Goal: Information Seeking & Learning: Find specific fact

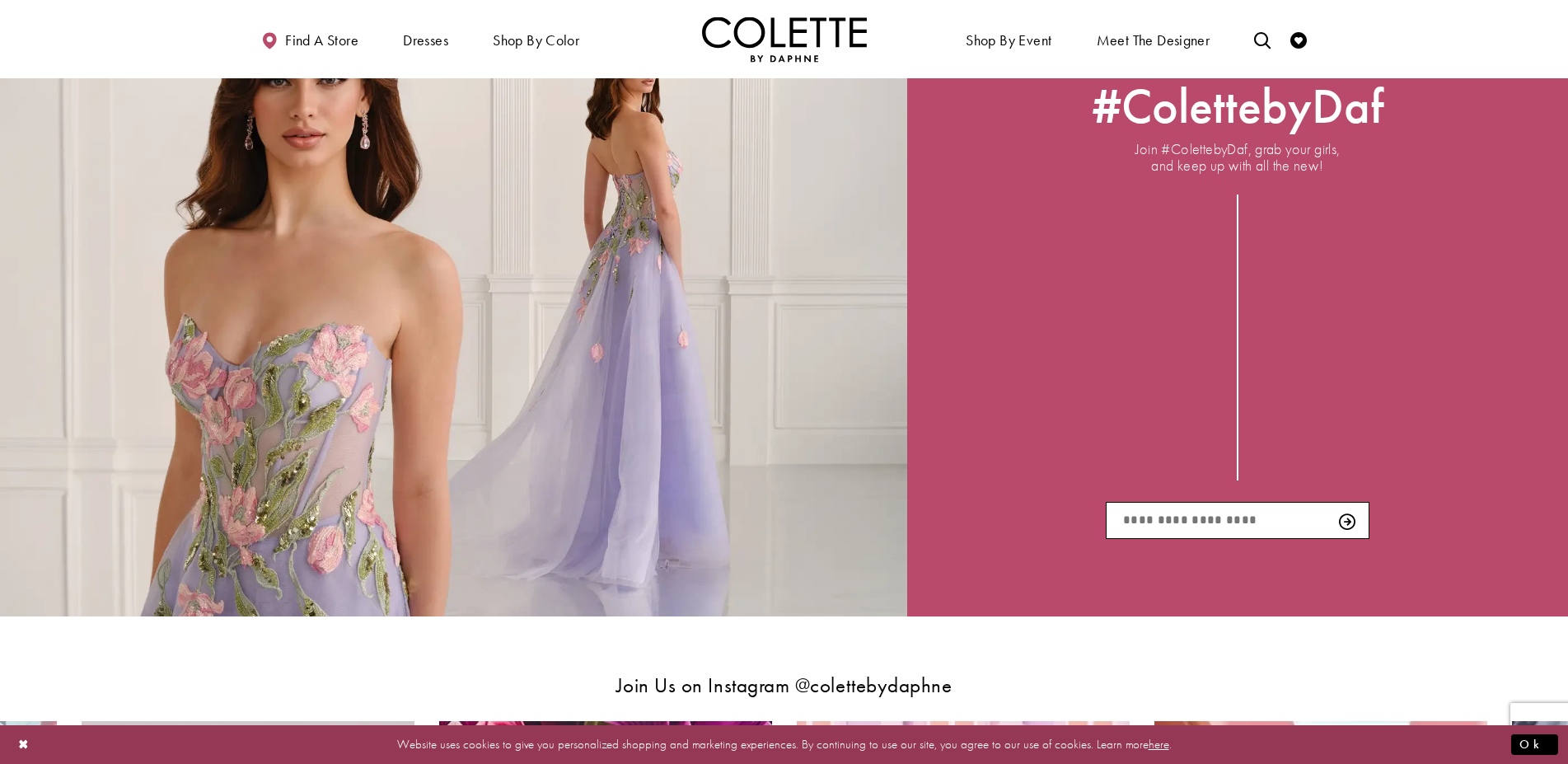
scroll to position [2285, 0]
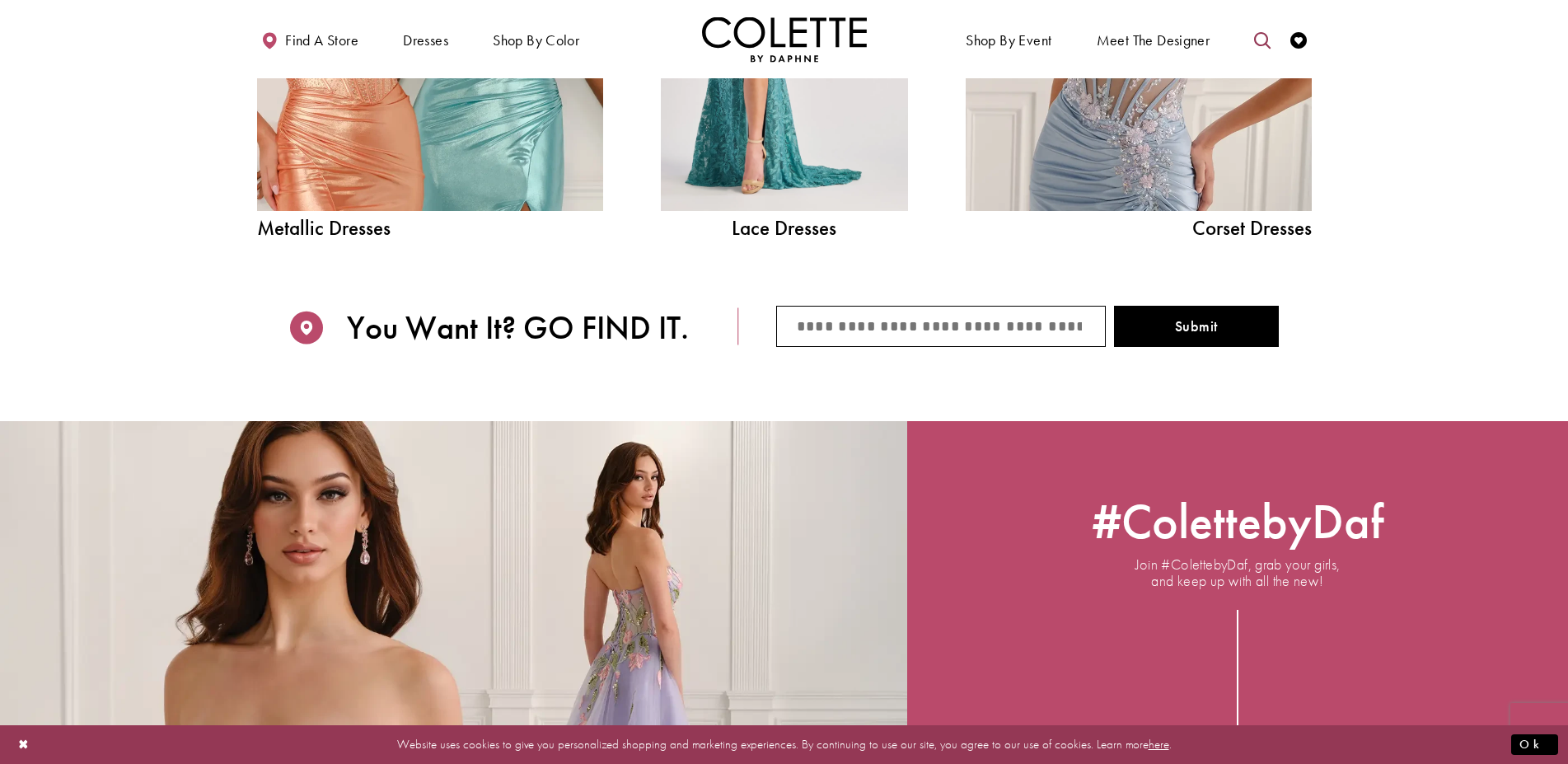
click at [1259, 37] on icon "Toggle search" at bounding box center [1262, 40] width 16 height 16
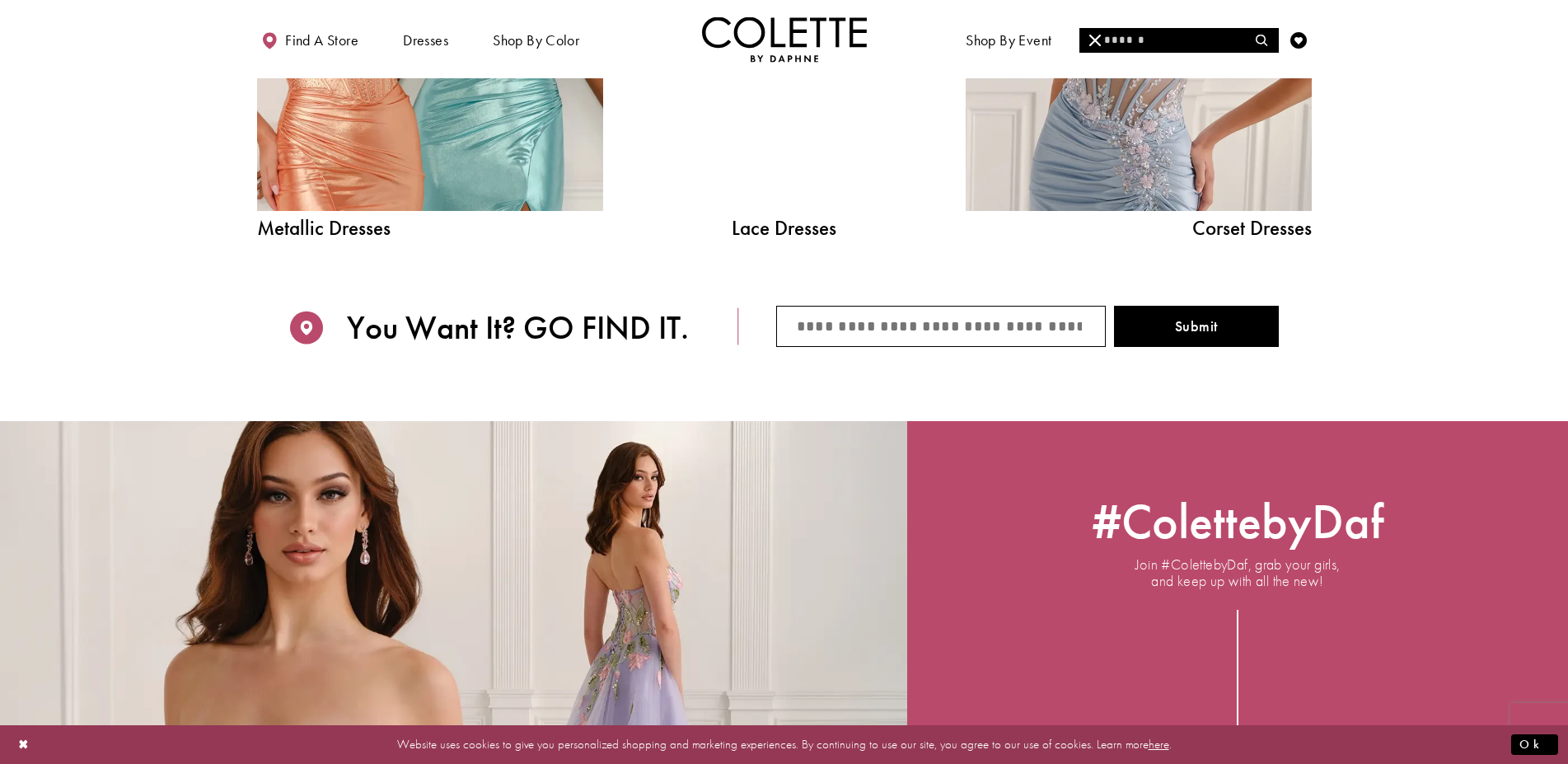
click at [1169, 39] on input "Search" at bounding box center [1179, 40] width 199 height 25
paste input "******"
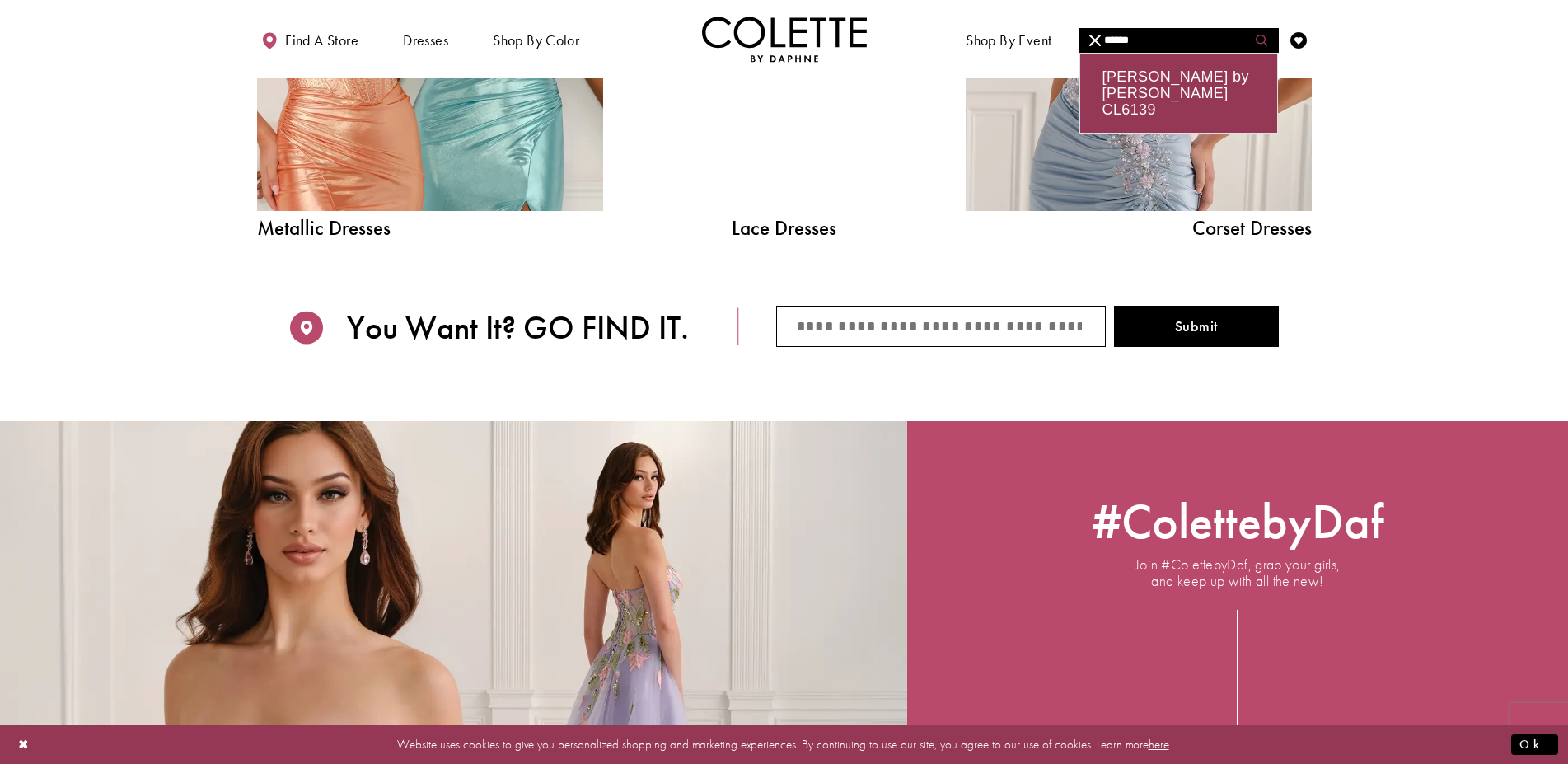
type input "******"
click at [1259, 38] on icon "Submit Search" at bounding box center [1261, 40] width 12 height 12
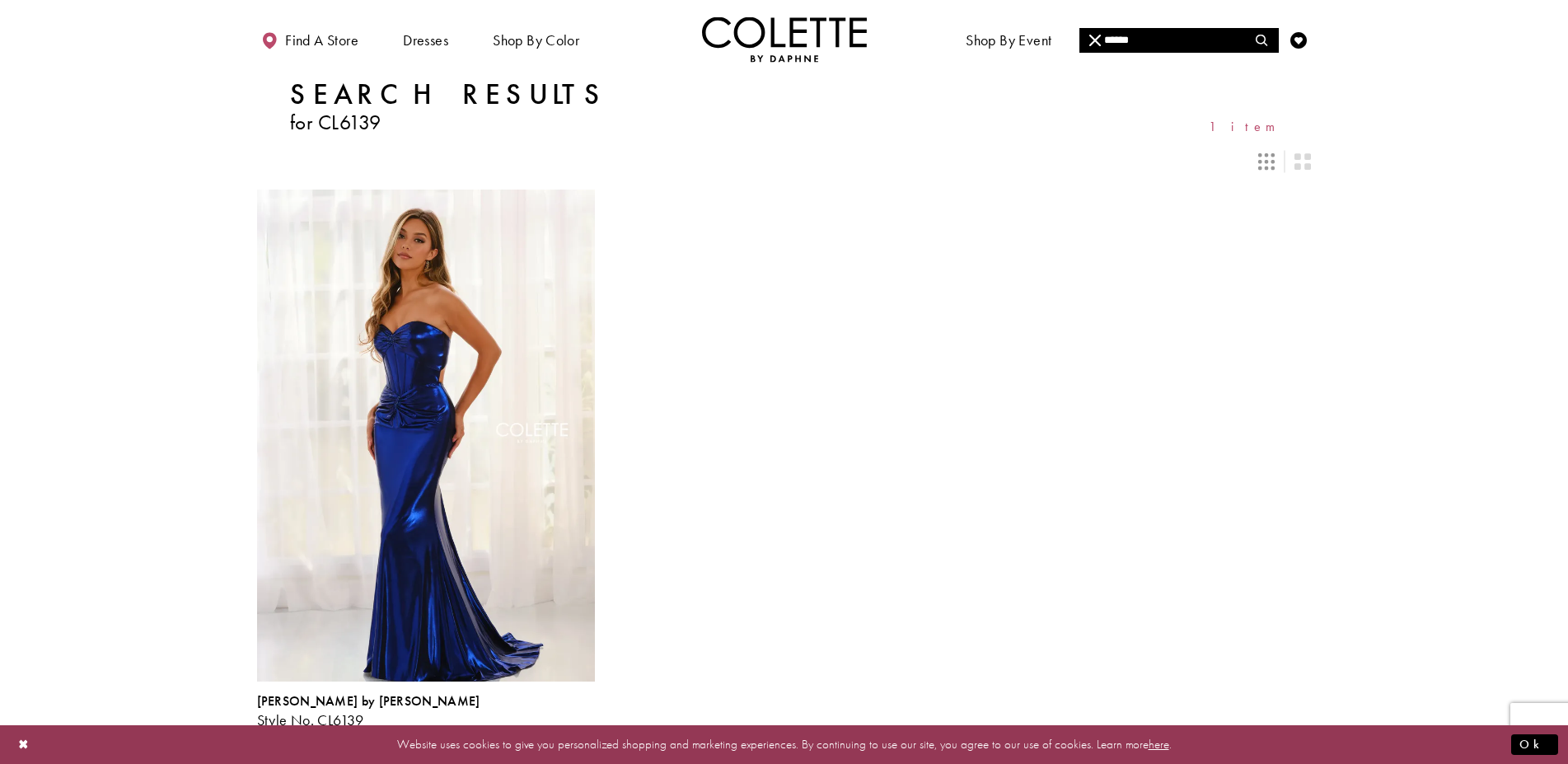
scroll to position [104, 0]
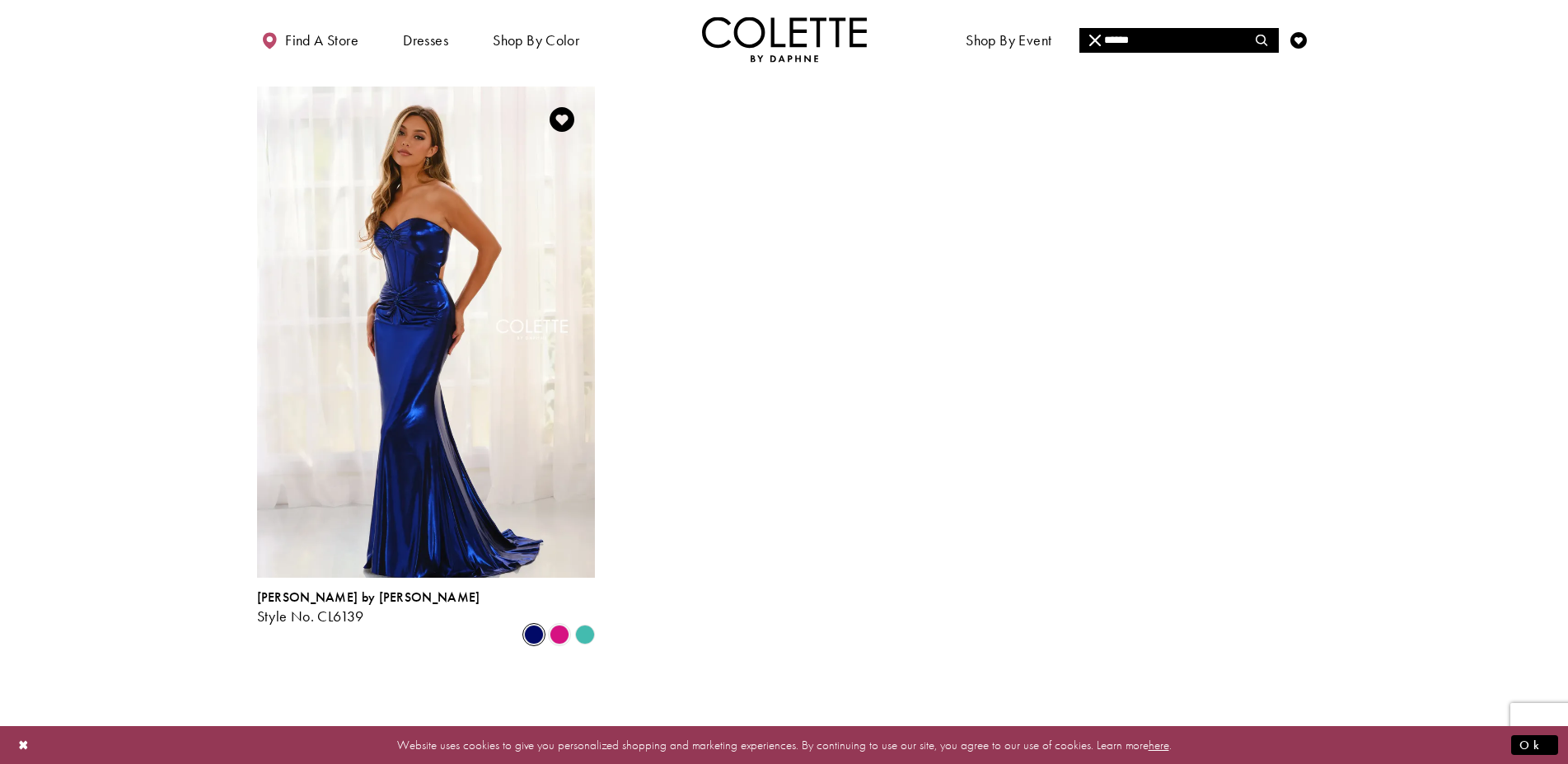
click at [530, 624] on span "Product List" at bounding box center [534, 634] width 20 height 20
click at [559, 624] on span "Product List" at bounding box center [559, 634] width 20 height 20
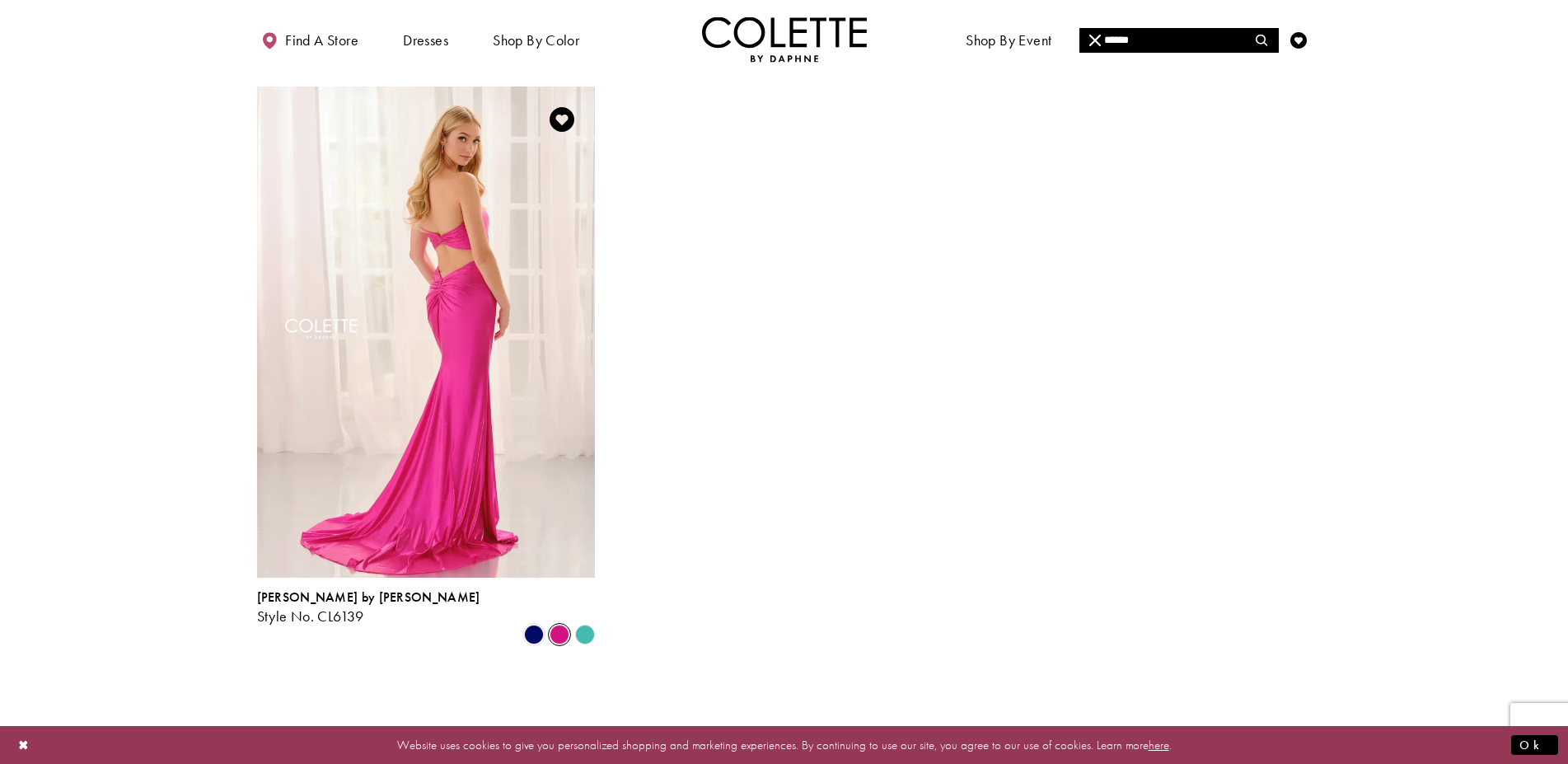
click at [588, 623] on polygon "Product List" at bounding box center [585, 635] width 26 height 26
click at [581, 623] on polygon "Product List" at bounding box center [585, 635] width 26 height 26
click at [588, 623] on polygon "Product List" at bounding box center [585, 635] width 26 height 26
click at [534, 624] on span "Product List" at bounding box center [534, 634] width 20 height 20
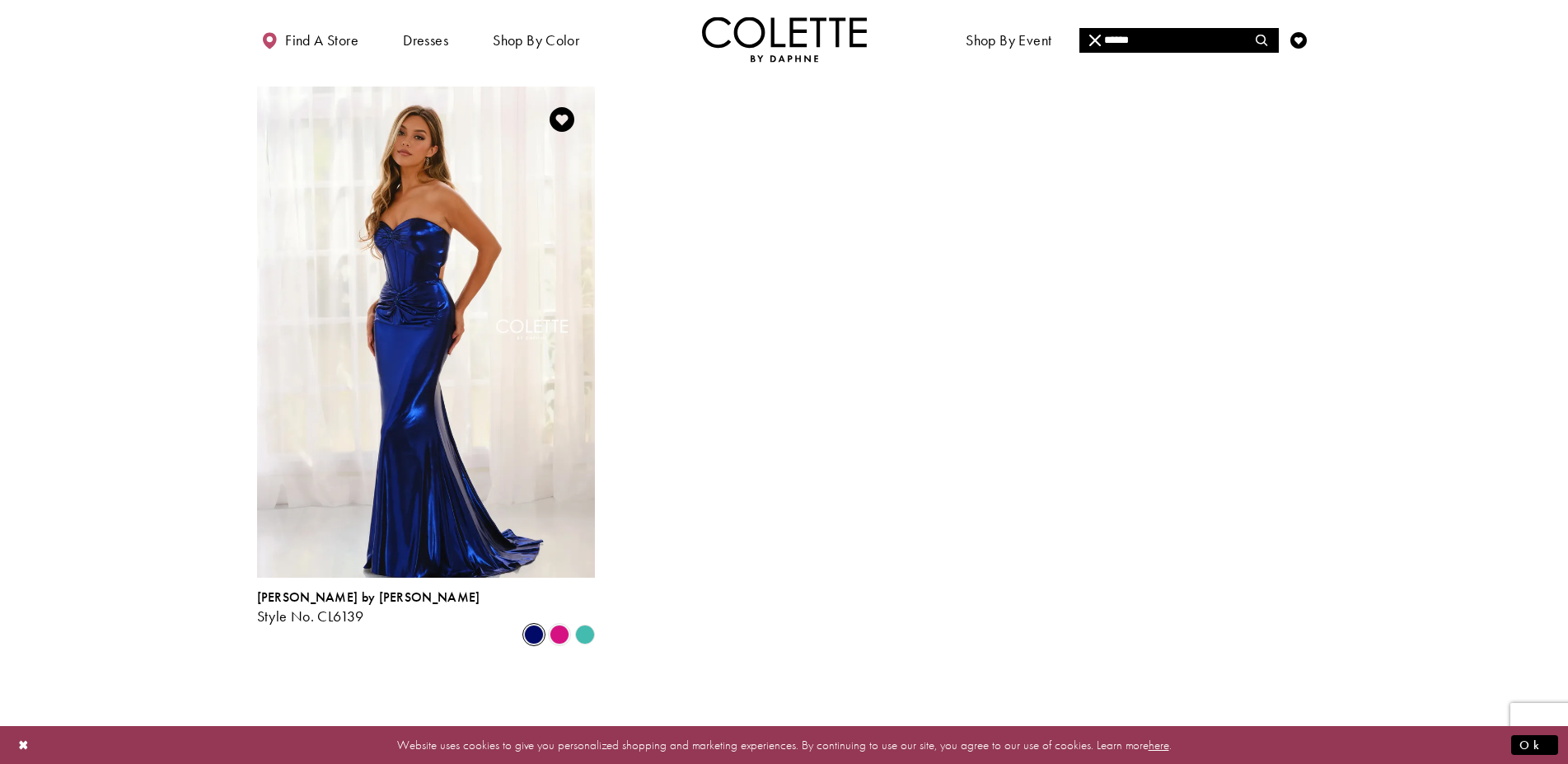
click at [597, 623] on div "Product List" at bounding box center [585, 635] width 26 height 26
click at [577, 623] on polygon "Product List" at bounding box center [585, 635] width 26 height 26
click at [587, 623] on polygon "Product List" at bounding box center [585, 635] width 26 height 26
click at [548, 623] on div "Product List" at bounding box center [559, 635] width 26 height 26
click at [559, 624] on span "Product List" at bounding box center [559, 634] width 20 height 20
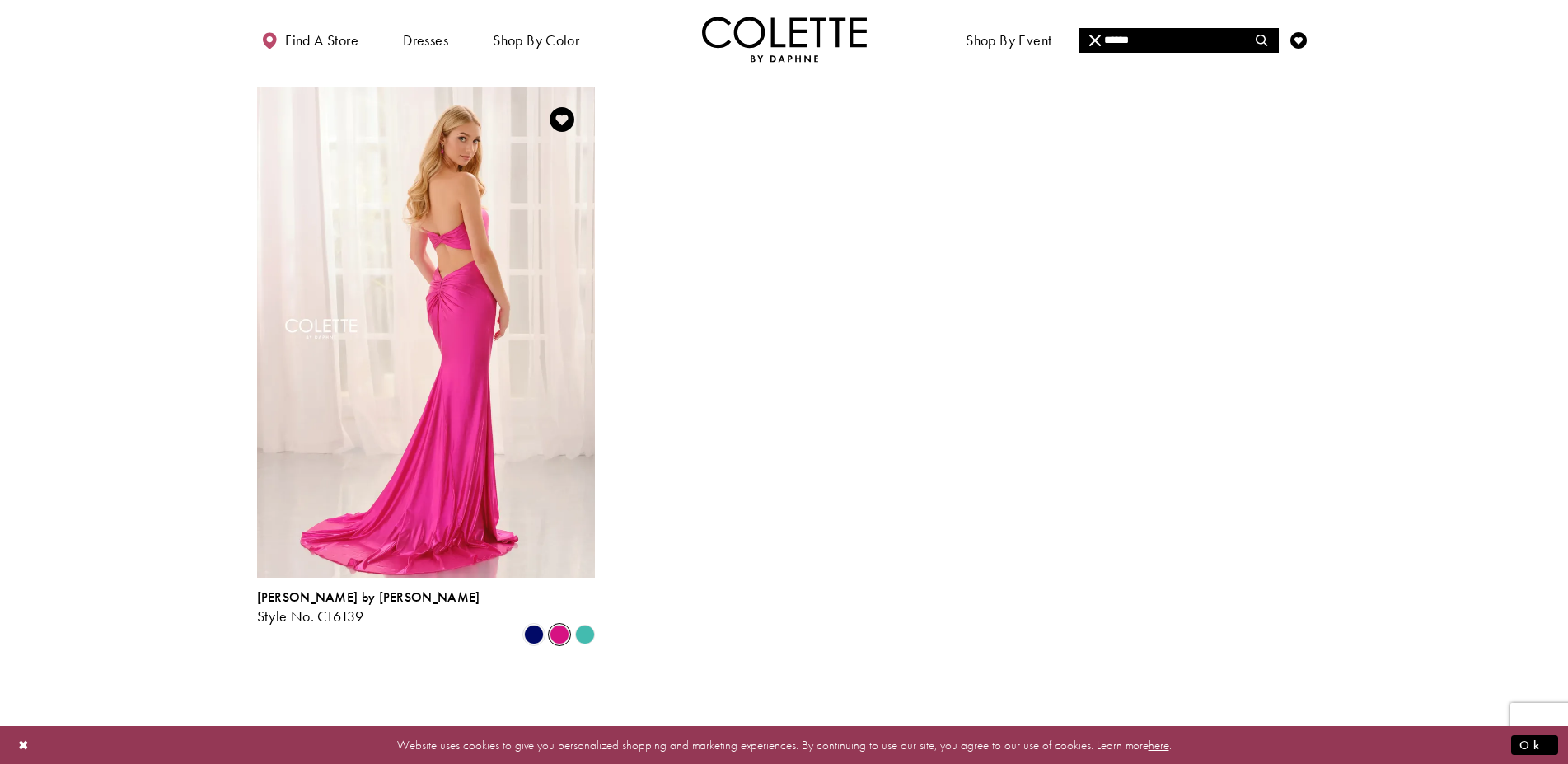
click at [587, 623] on polygon "Product List" at bounding box center [585, 635] width 26 height 26
click at [668, 581] on div "Colette by Daphne Style No. CL6139 Skip Color List #de45fcfcfe to end Color Lis…" at bounding box center [784, 365] width 1075 height 607
click at [533, 624] on span "Product List" at bounding box center [534, 634] width 20 height 20
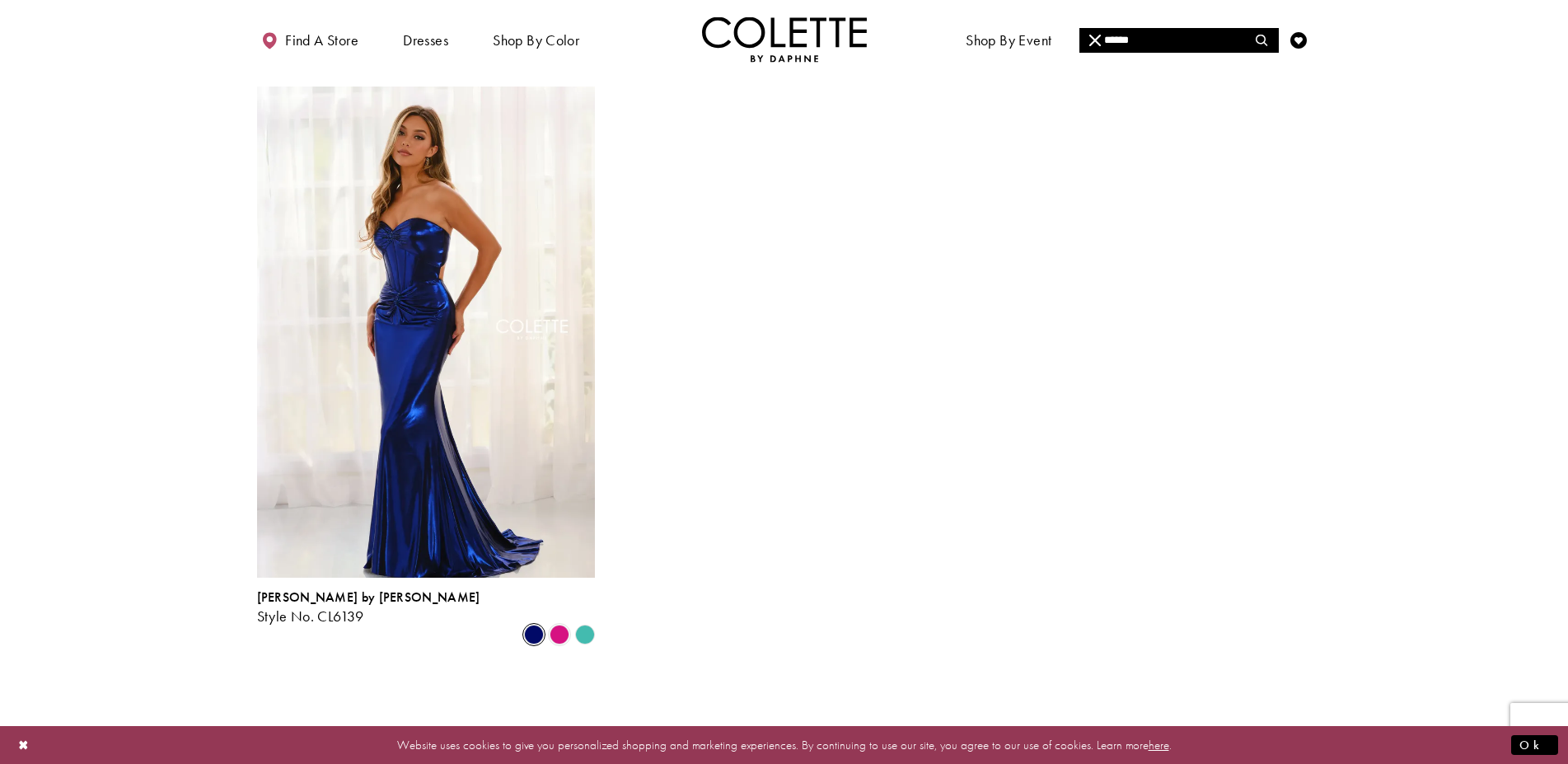
click at [871, 371] on div "Colette by Daphne Style No. CL6139 Skip Color List #de45fcfcfe to end Color Lis…" at bounding box center [784, 365] width 1075 height 607
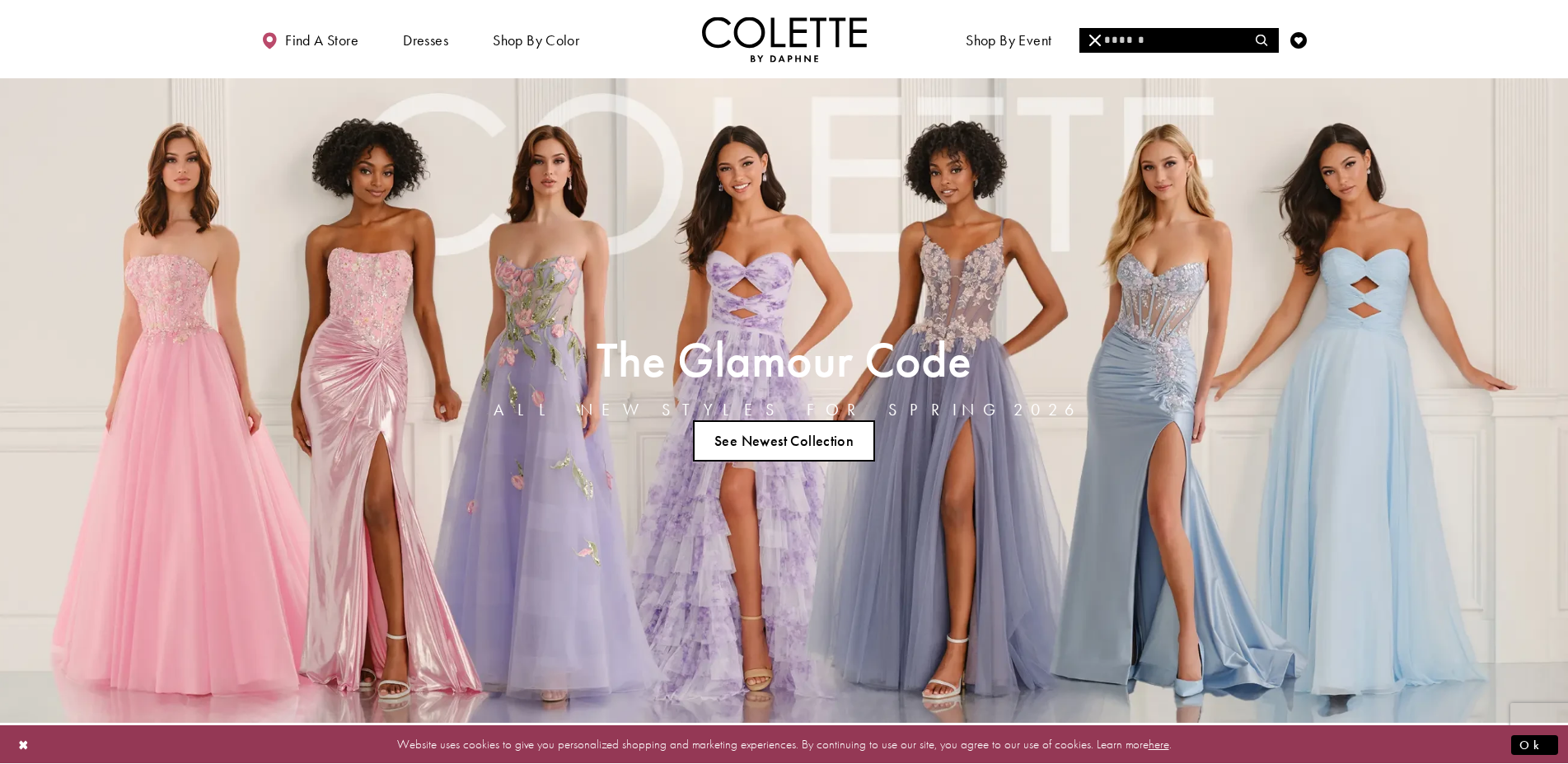
click at [1175, 40] on input "Search" at bounding box center [1179, 40] width 199 height 25
click at [1170, 44] on input "Search" at bounding box center [1179, 40] width 199 height 25
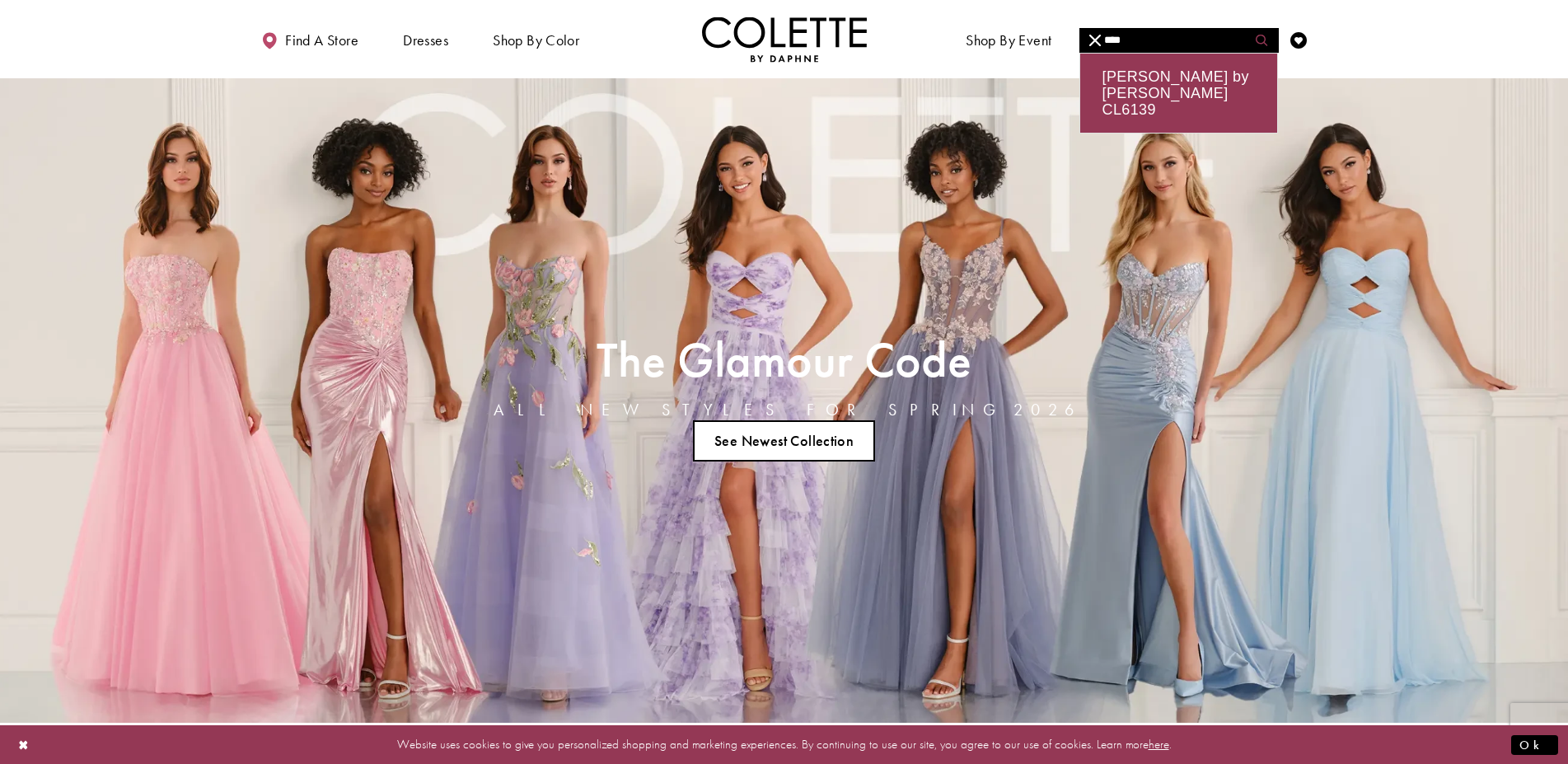
type input "****"
click at [1261, 45] on icon "Submit Search" at bounding box center [1261, 40] width 12 height 12
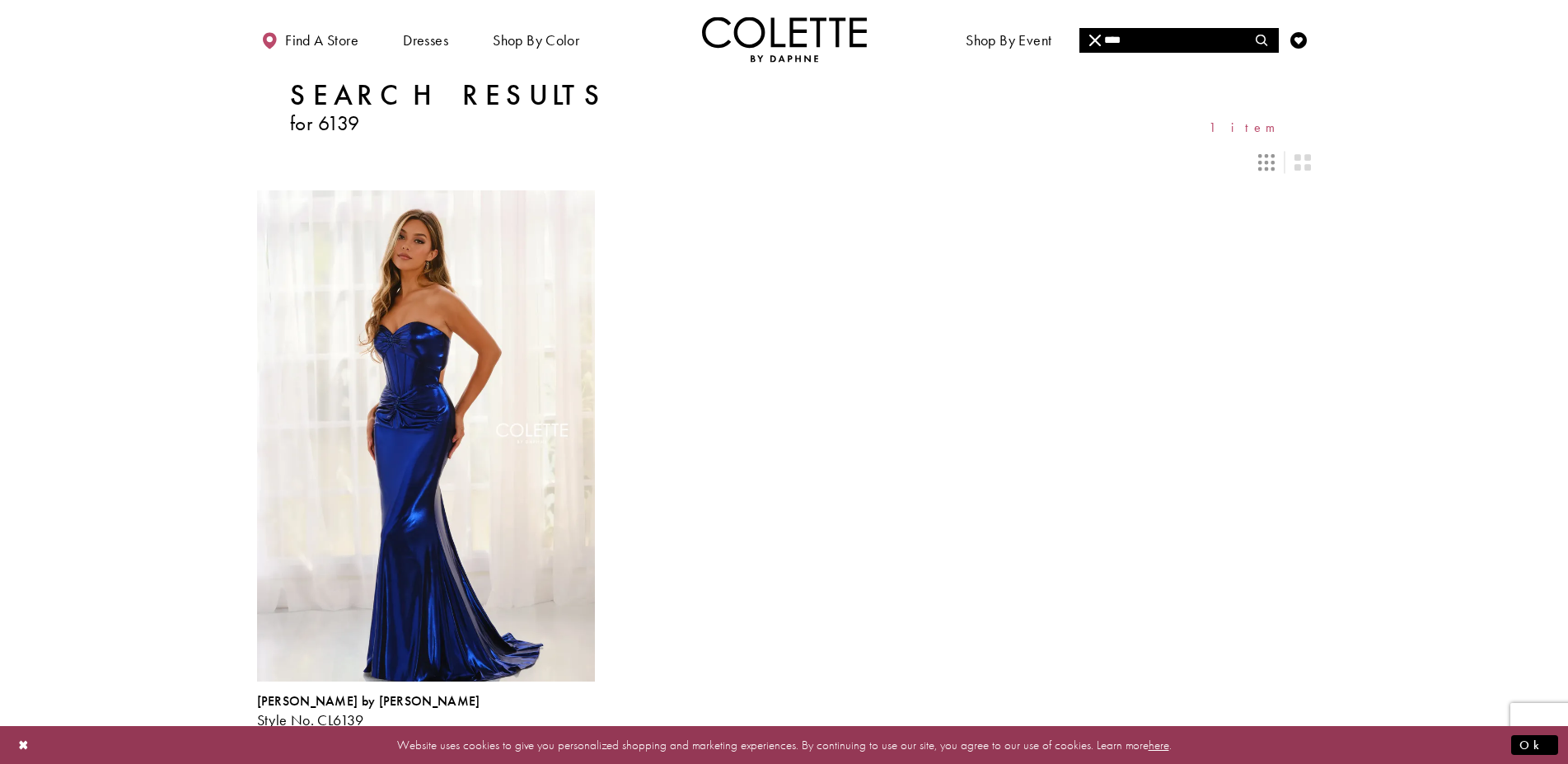
scroll to position [311, 0]
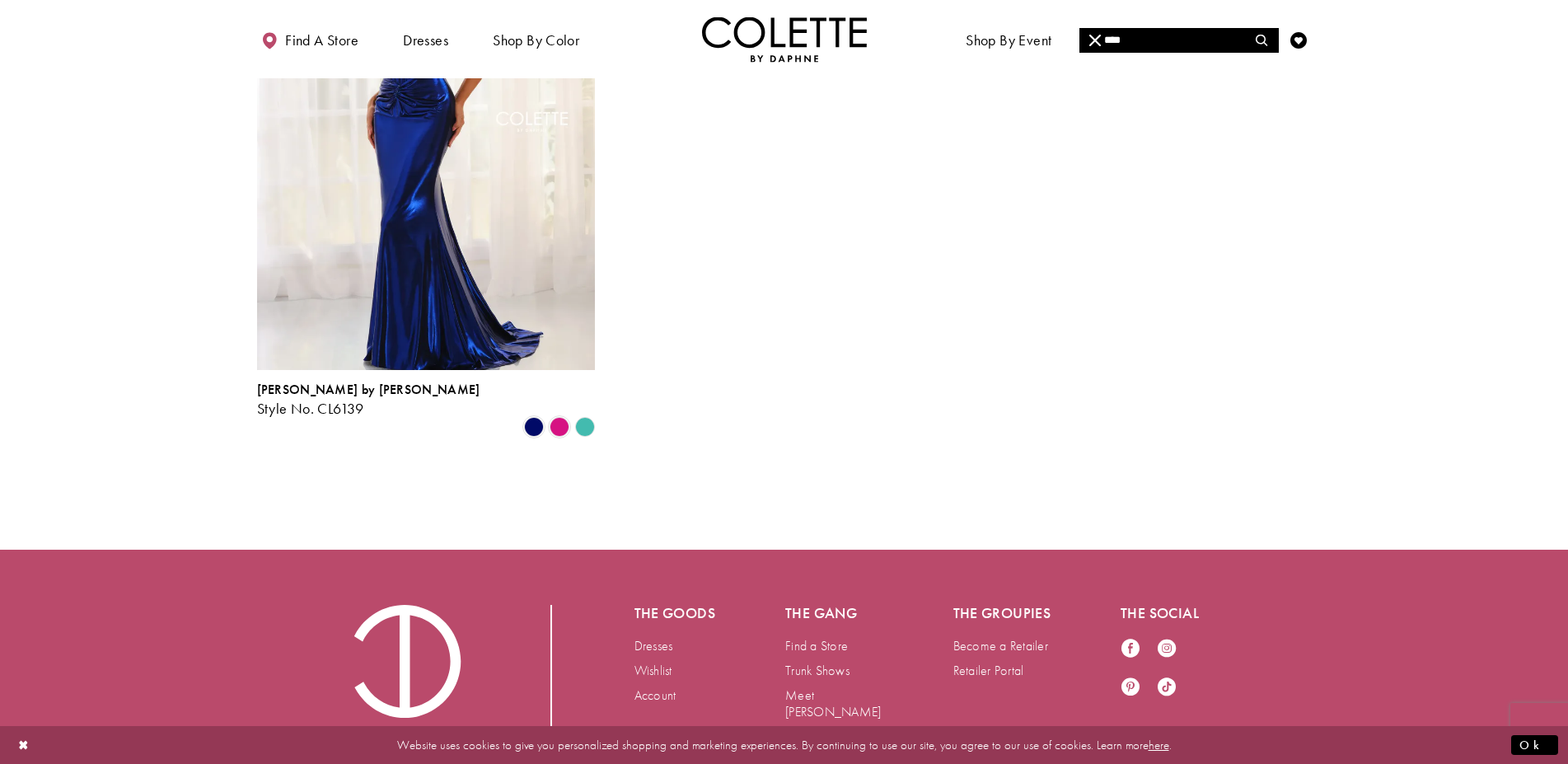
click at [596, 414] on div "Product List" at bounding box center [585, 427] width 26 height 26
click at [589, 414] on polygon "Product List" at bounding box center [585, 427] width 26 height 26
click at [555, 417] on span "Product List" at bounding box center [559, 427] width 20 height 20
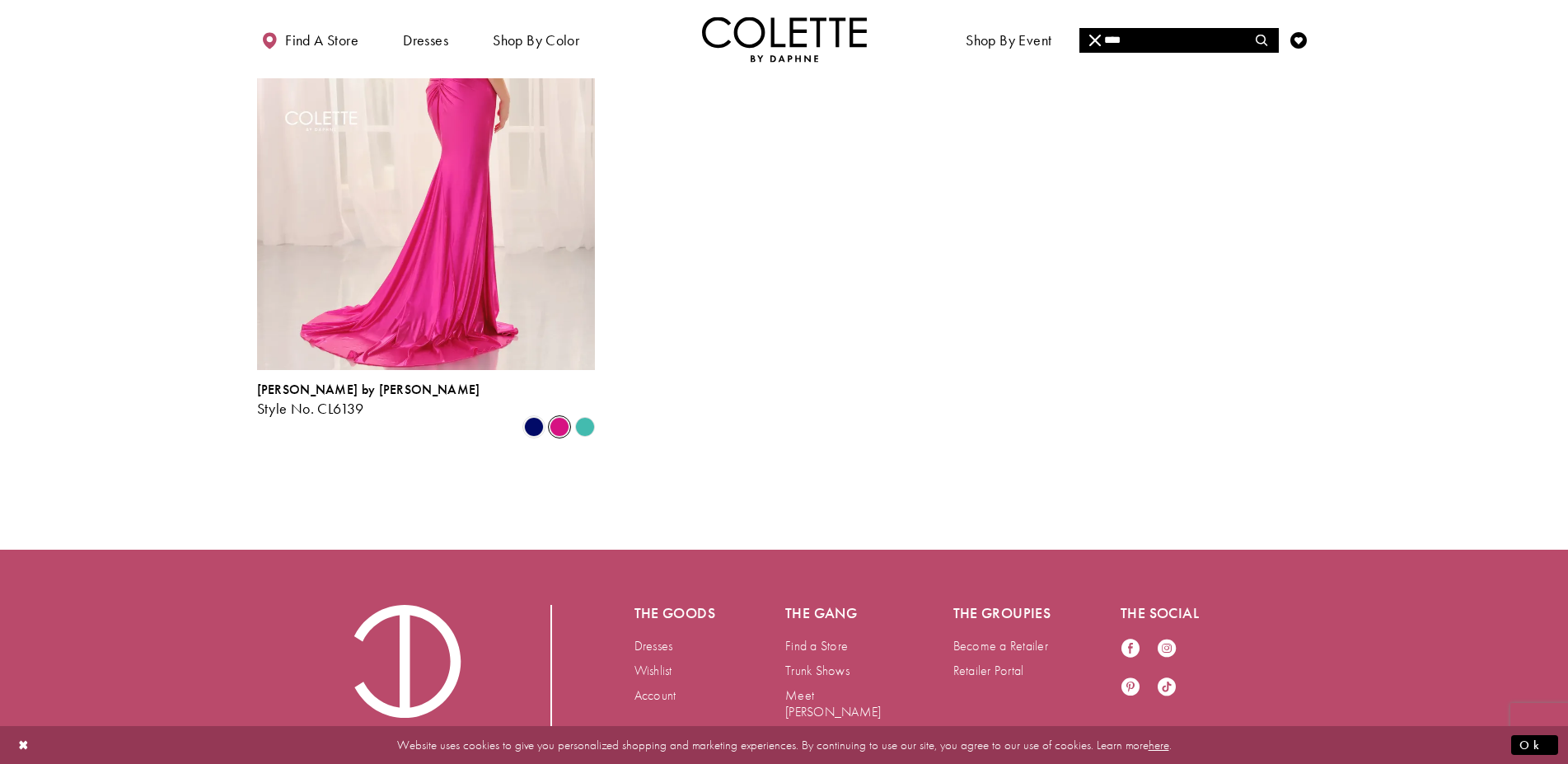
click at [521, 414] on div "Product List" at bounding box center [534, 427] width 26 height 26
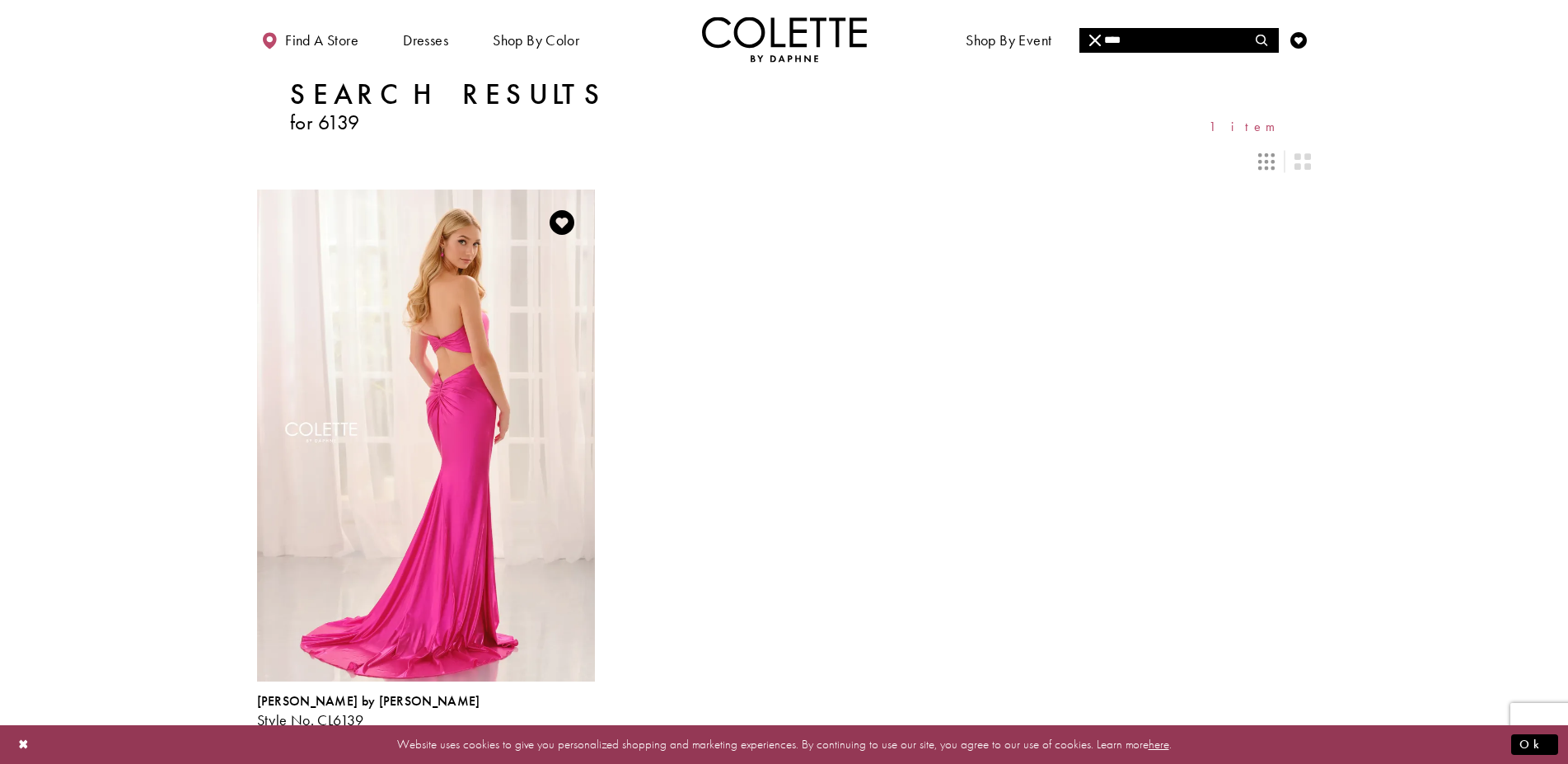
click at [469, 334] on img "Visit Colette by Daphne Style No. CL6139 Page" at bounding box center [426, 435] width 338 height 491
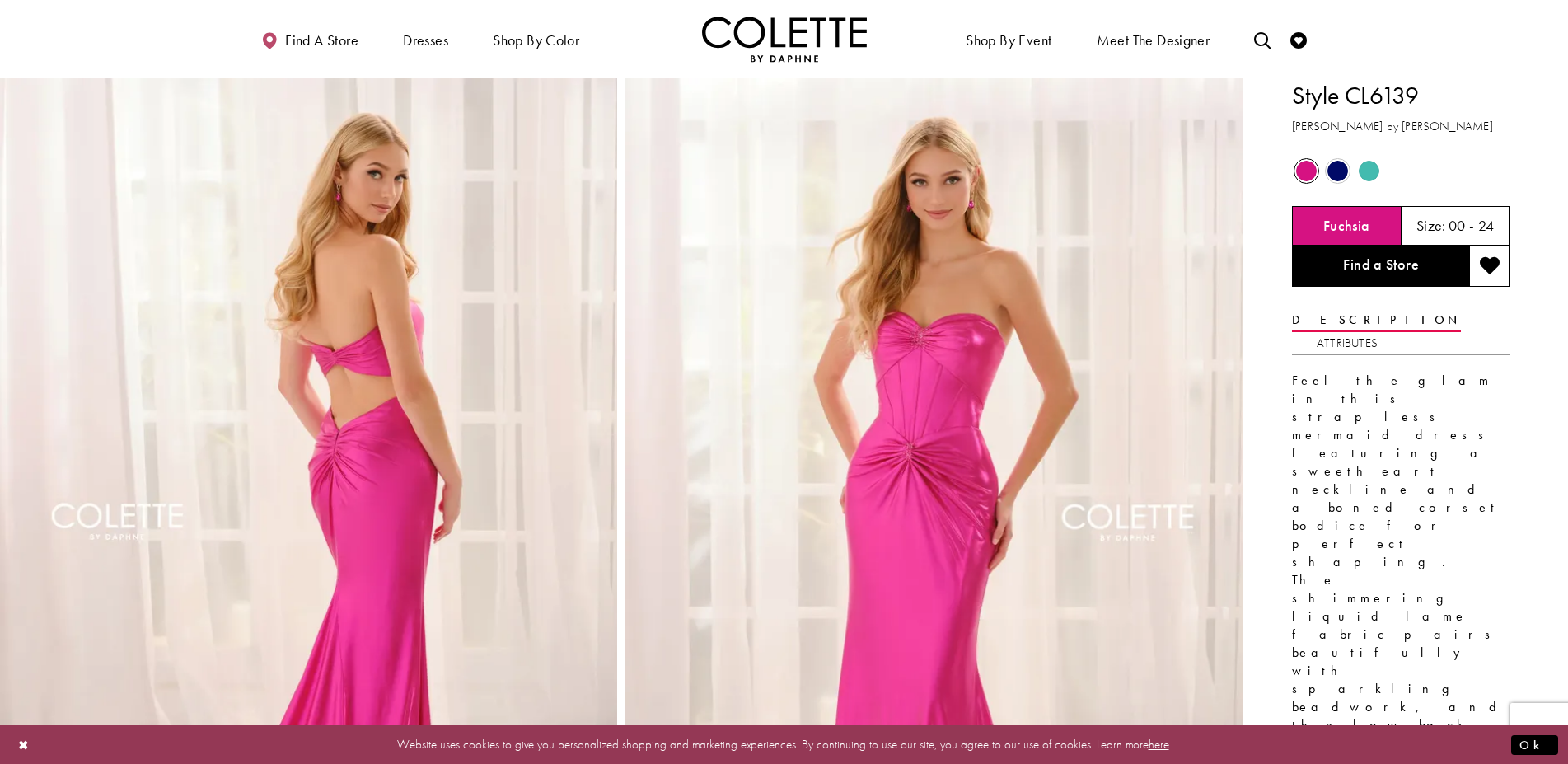
click at [1447, 165] on div "Out of Stock Out of Stock Out of Stock" at bounding box center [1402, 172] width 221 height 31
click at [1261, 34] on icon "Toggle search" at bounding box center [1262, 40] width 16 height 16
click at [1182, 40] on input "Search" at bounding box center [1179, 40] width 199 height 25
paste input "******"
type input "******"
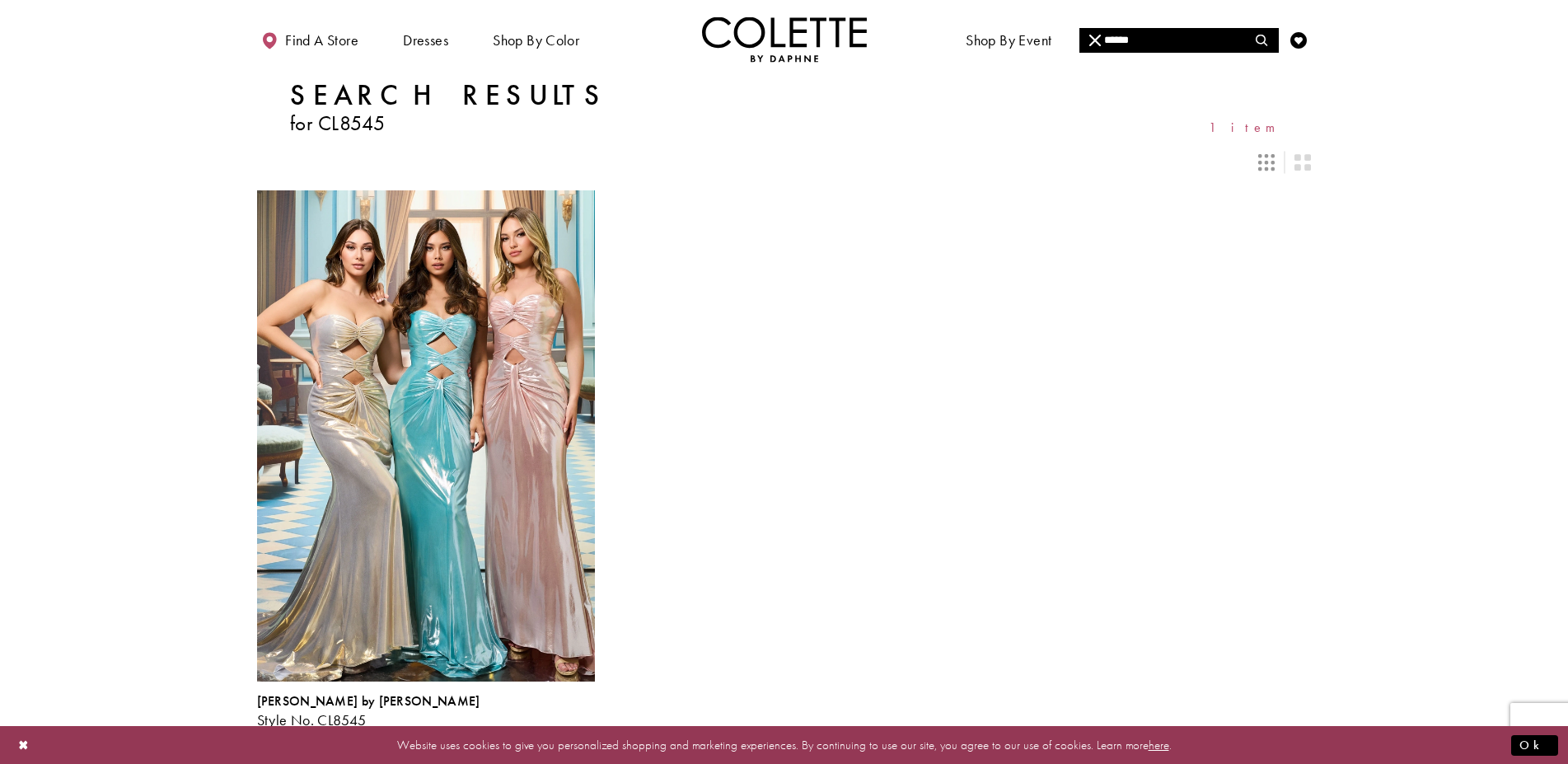
scroll to position [104, 0]
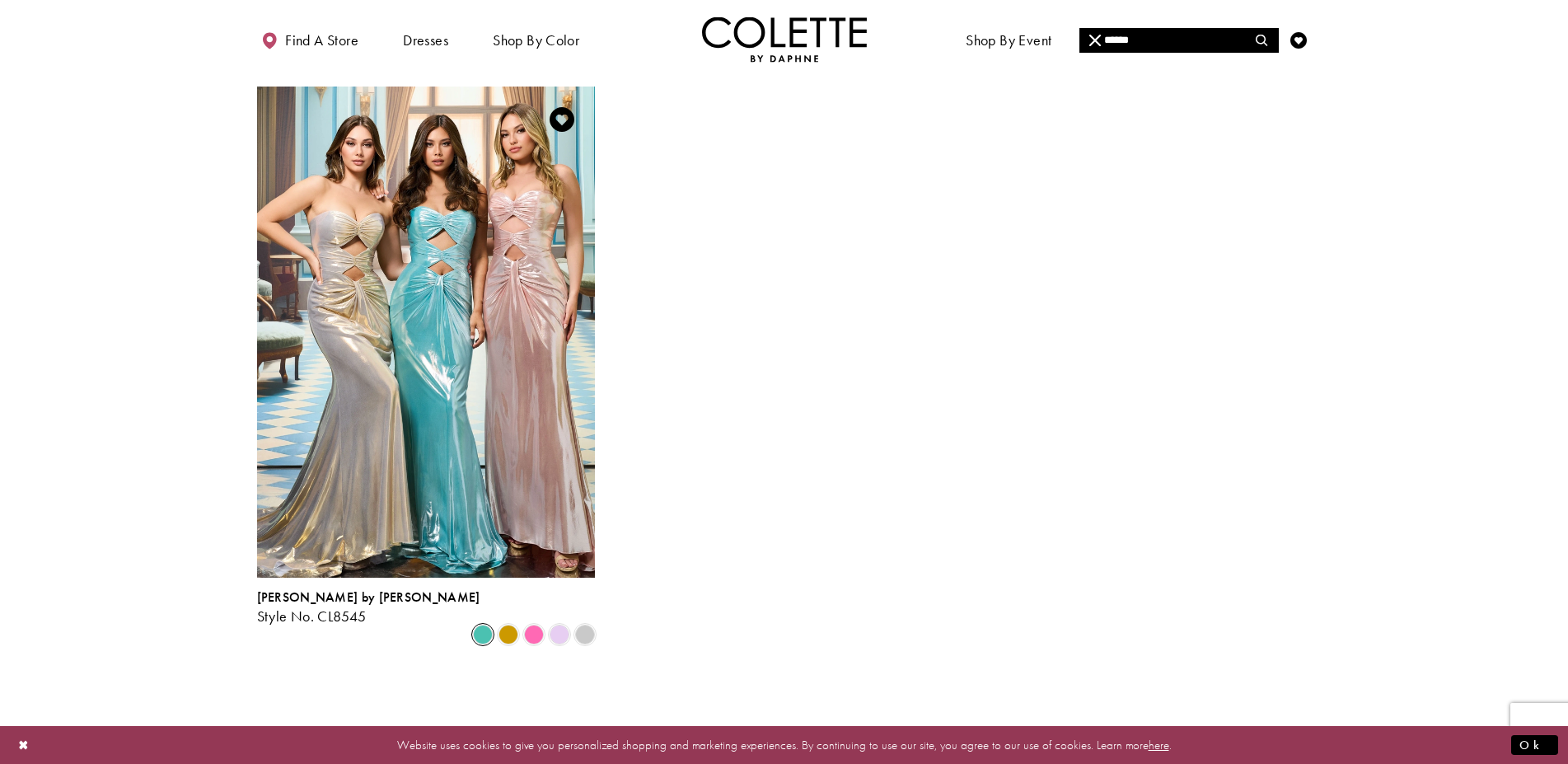
click at [480, 624] on span "Product List" at bounding box center [483, 634] width 20 height 20
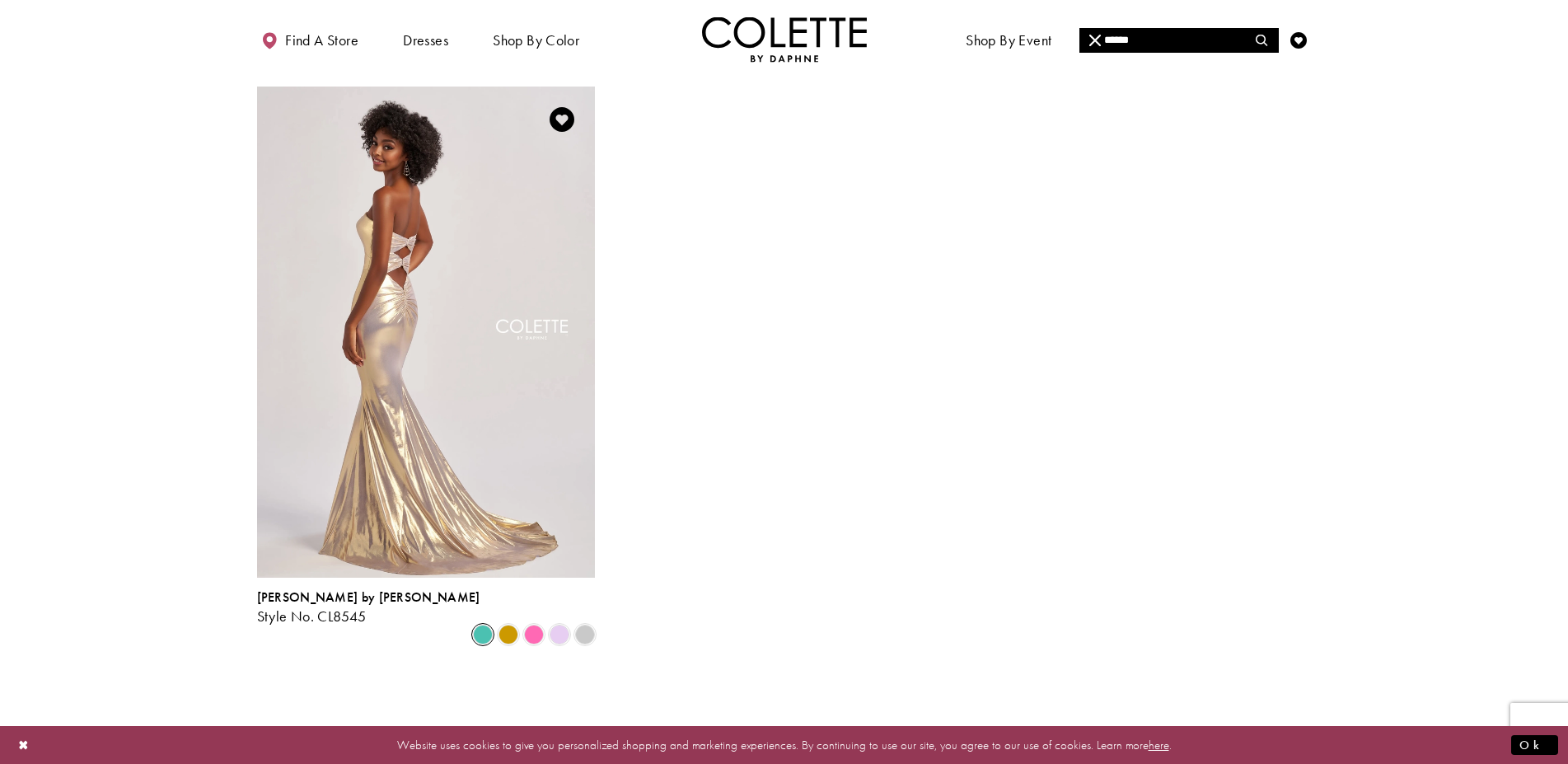
click at [484, 399] on img "Visit Colette by Daphne Style No. CL8545 Page" at bounding box center [426, 332] width 338 height 491
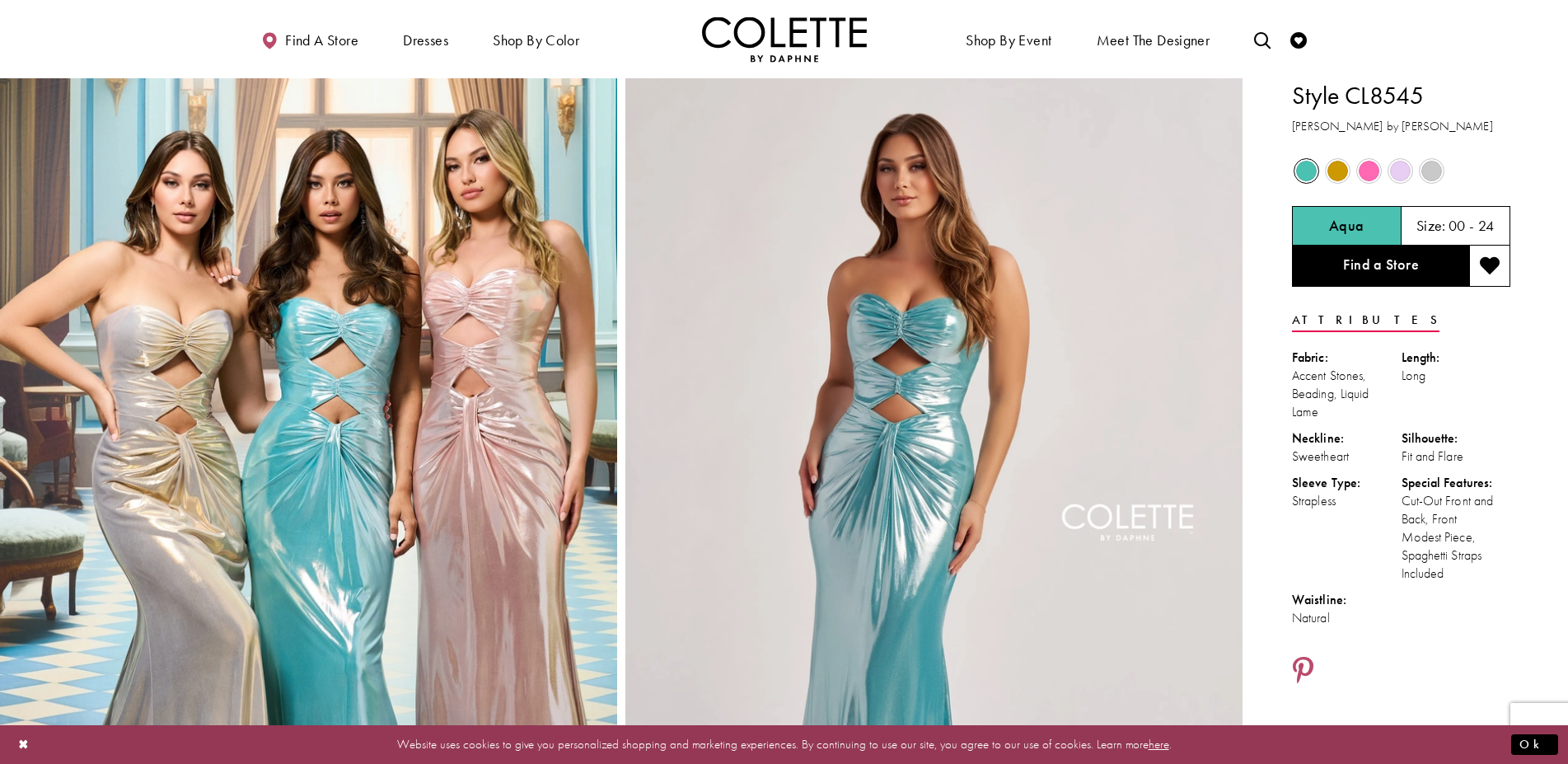
click at [1308, 174] on span "Product color controls state depends on size chosen" at bounding box center [1306, 171] width 21 height 21
